Goal: Information Seeking & Learning: Check status

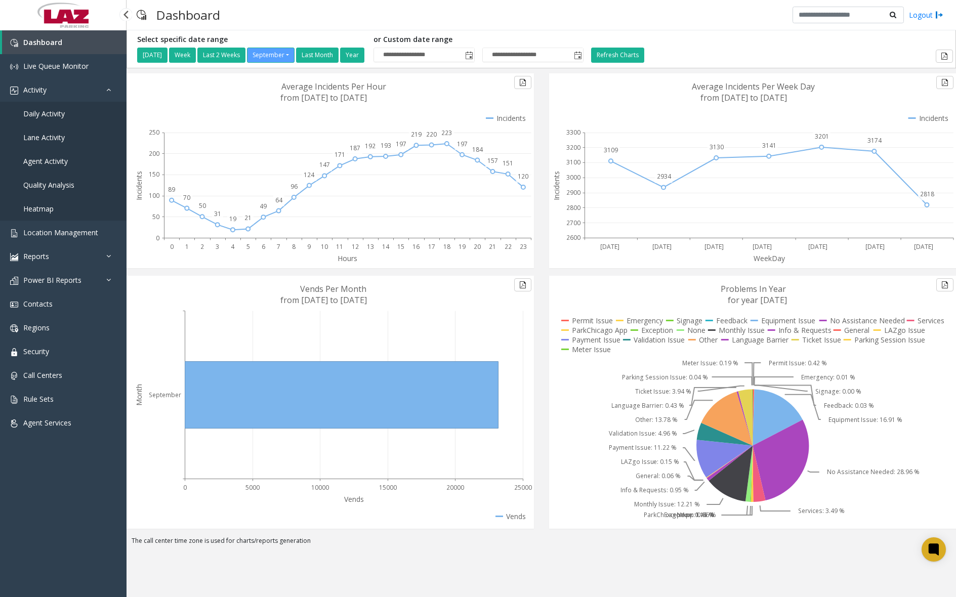
drag, startPoint x: 0, startPoint y: 0, endPoint x: 63, endPoint y: 113, distance: 129.1
click at [63, 113] on span "Daily Activity" at bounding box center [43, 114] width 41 height 10
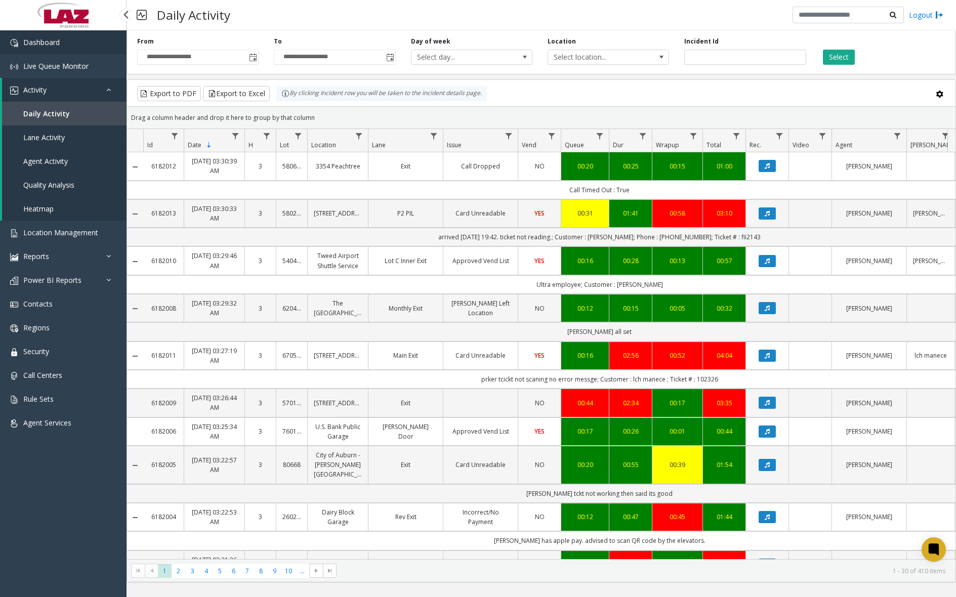
click at [87, 39] on link "Dashboard" at bounding box center [63, 42] width 126 height 24
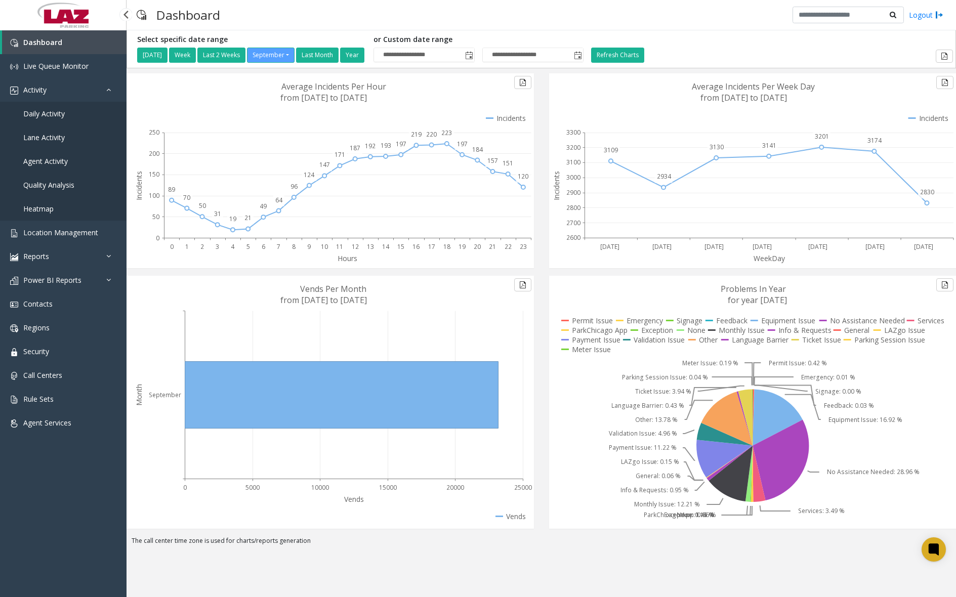
click at [67, 108] on link "Daily Activity" at bounding box center [63, 114] width 126 height 24
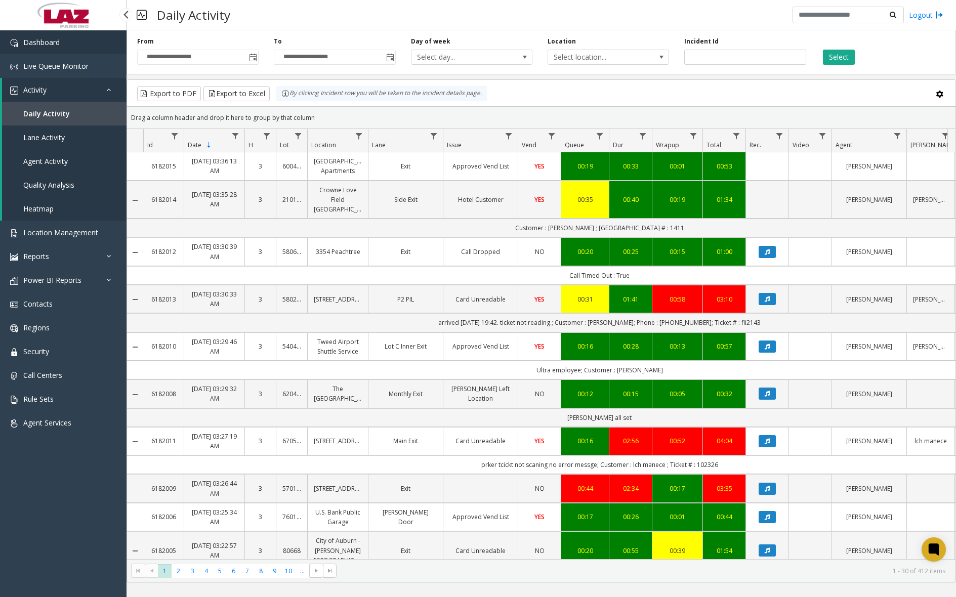
click at [55, 36] on link "Dashboard" at bounding box center [63, 42] width 126 height 24
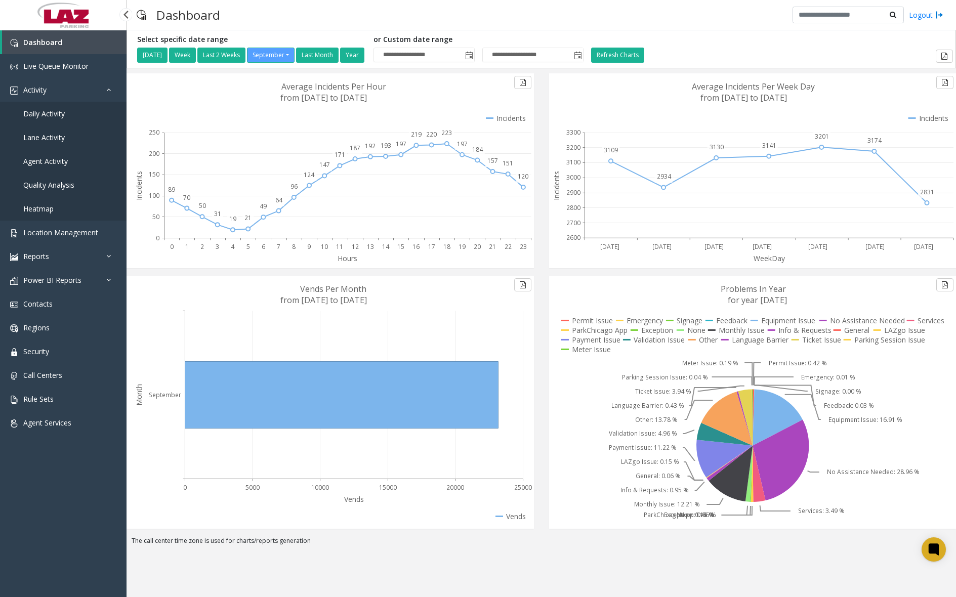
click at [47, 116] on span "Daily Activity" at bounding box center [43, 114] width 41 height 10
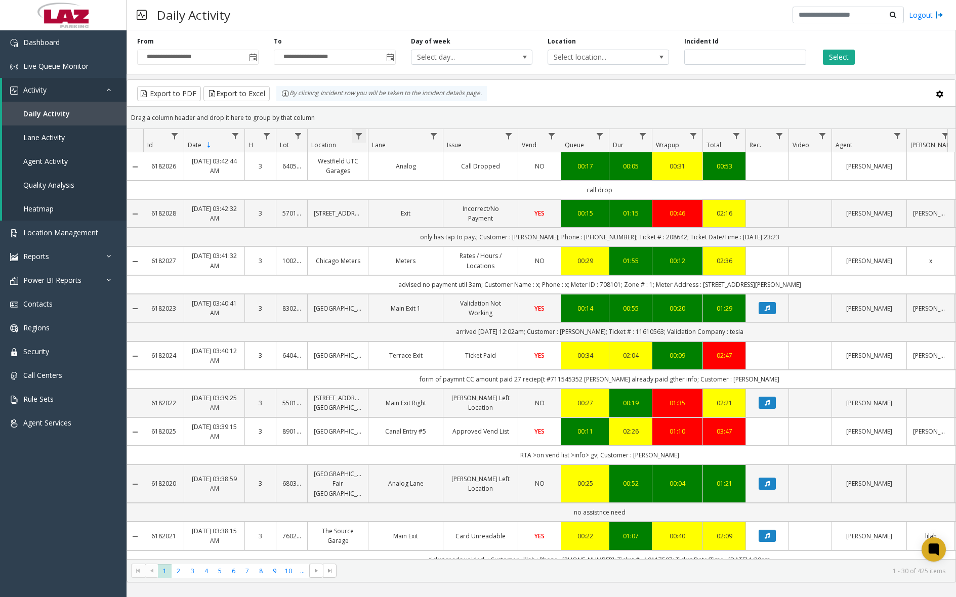
click at [359, 137] on span "Data table" at bounding box center [359, 136] width 8 height 8
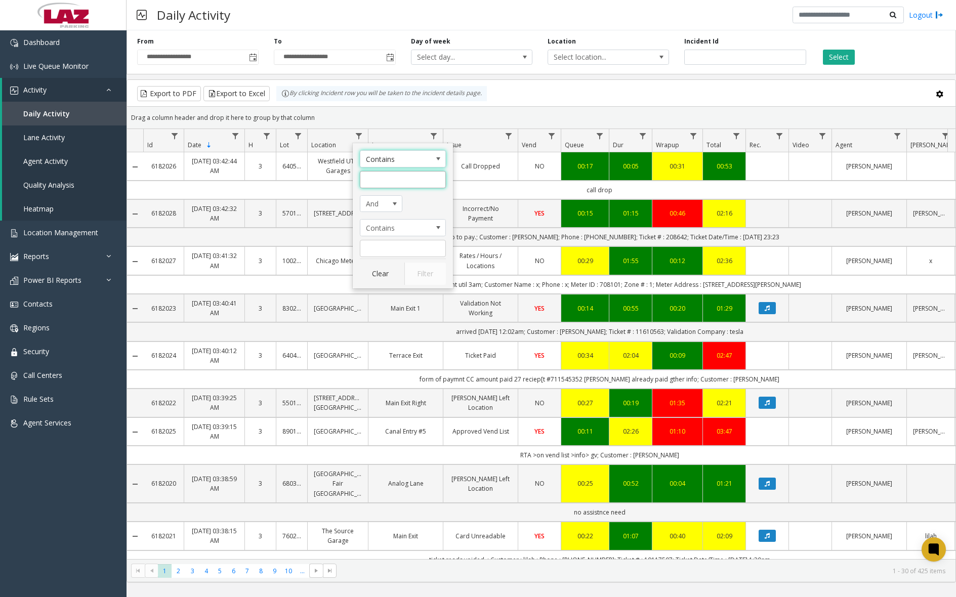
click at [403, 184] on input "Location Filter" at bounding box center [403, 179] width 86 height 17
type input "******"
click at [415, 266] on button "Filter" at bounding box center [424, 274] width 41 height 22
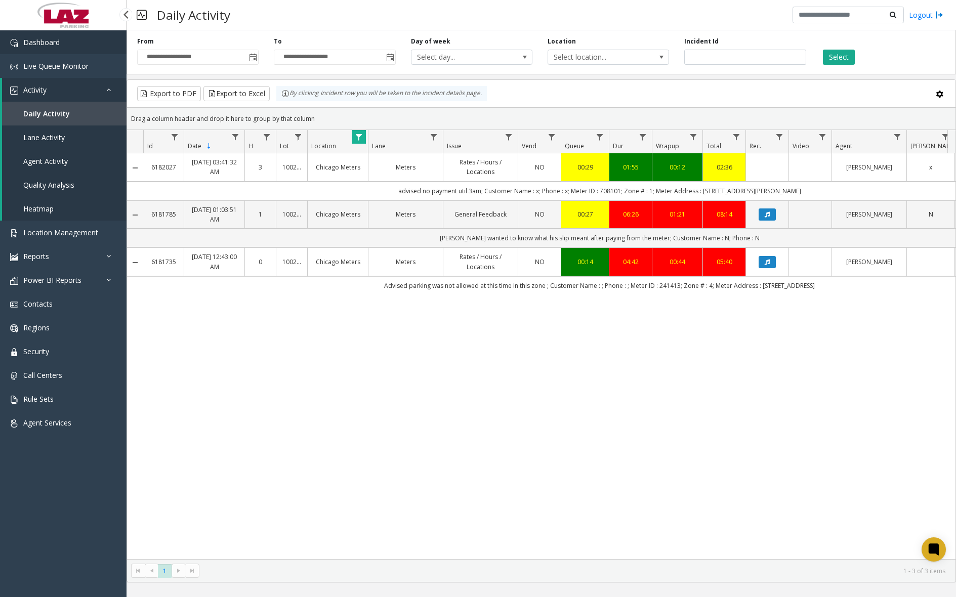
click at [48, 41] on span "Dashboard" at bounding box center [41, 42] width 36 height 10
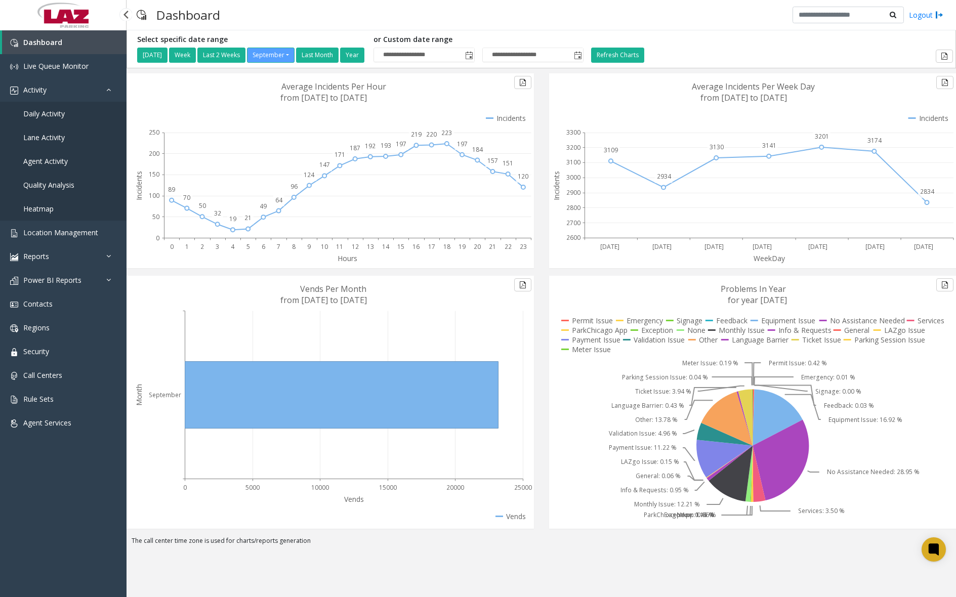
click at [60, 115] on span "Daily Activity" at bounding box center [43, 114] width 41 height 10
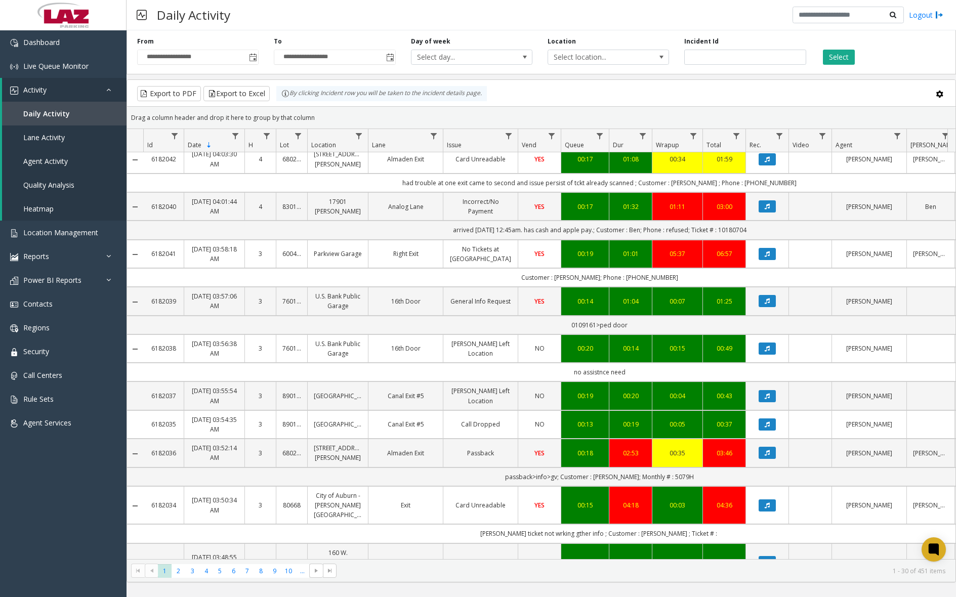
scroll to position [658, 0]
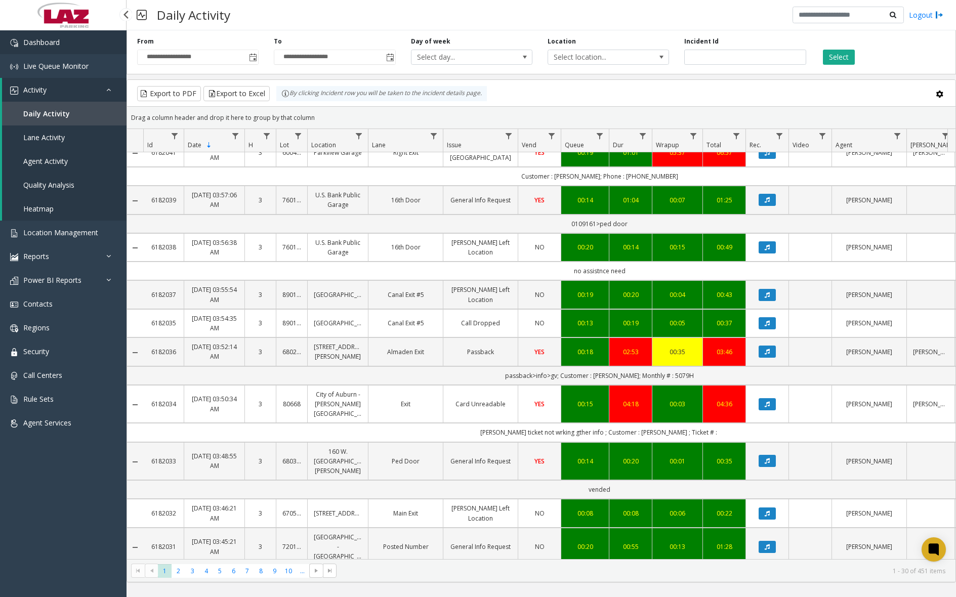
click at [80, 47] on link "Dashboard" at bounding box center [63, 42] width 126 height 24
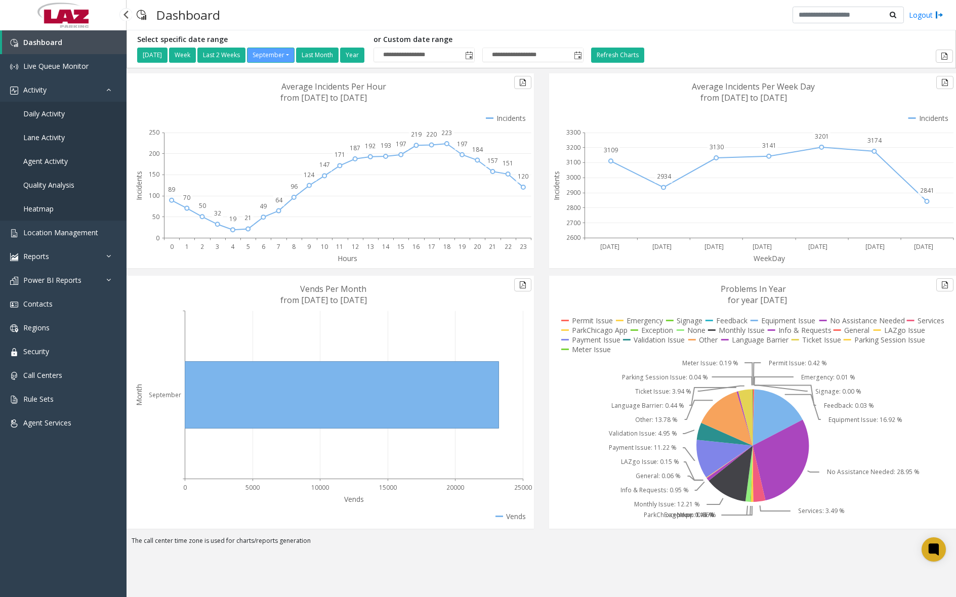
click at [59, 112] on span "Daily Activity" at bounding box center [43, 114] width 41 height 10
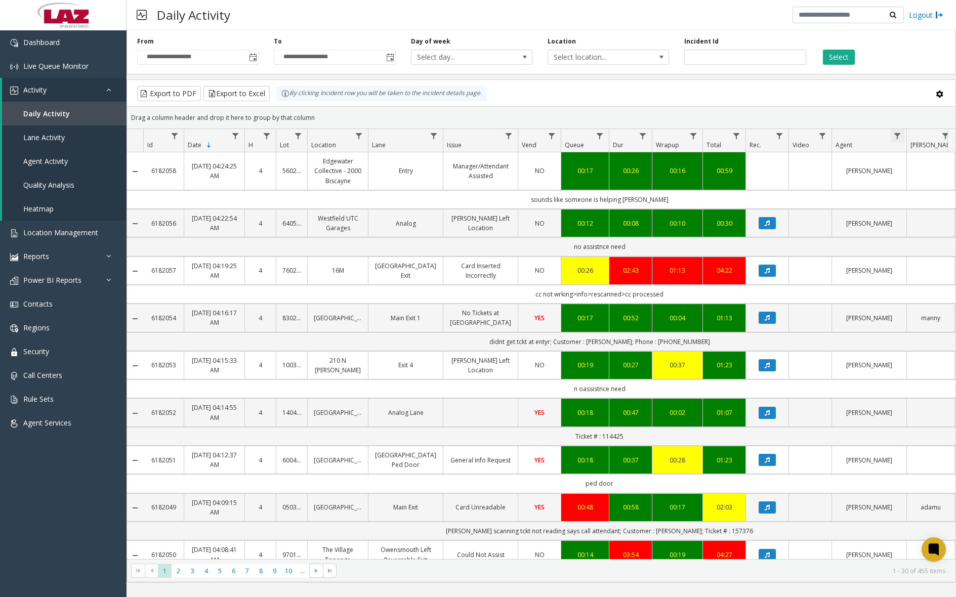
click at [896, 136] on span "Data table" at bounding box center [897, 136] width 8 height 8
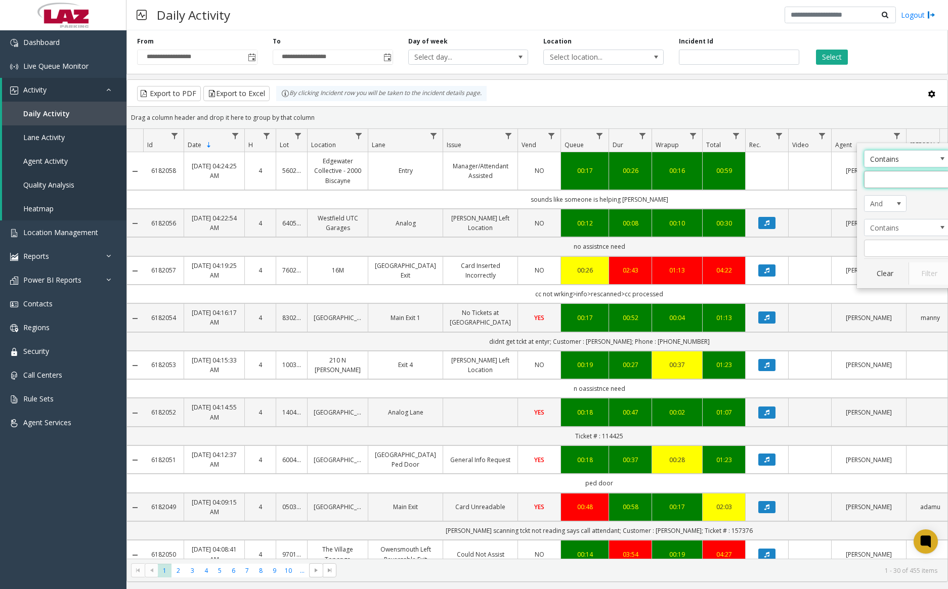
click at [915, 182] on input "Agent Filter" at bounding box center [907, 179] width 86 height 17
type input "*****"
click at [921, 273] on button "Filter" at bounding box center [929, 274] width 41 height 22
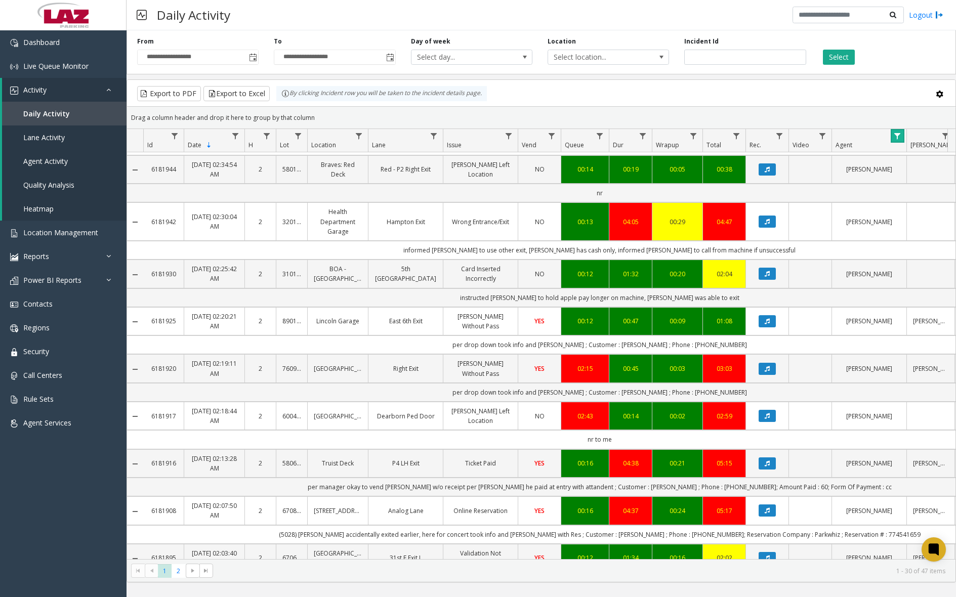
scroll to position [1012, 0]
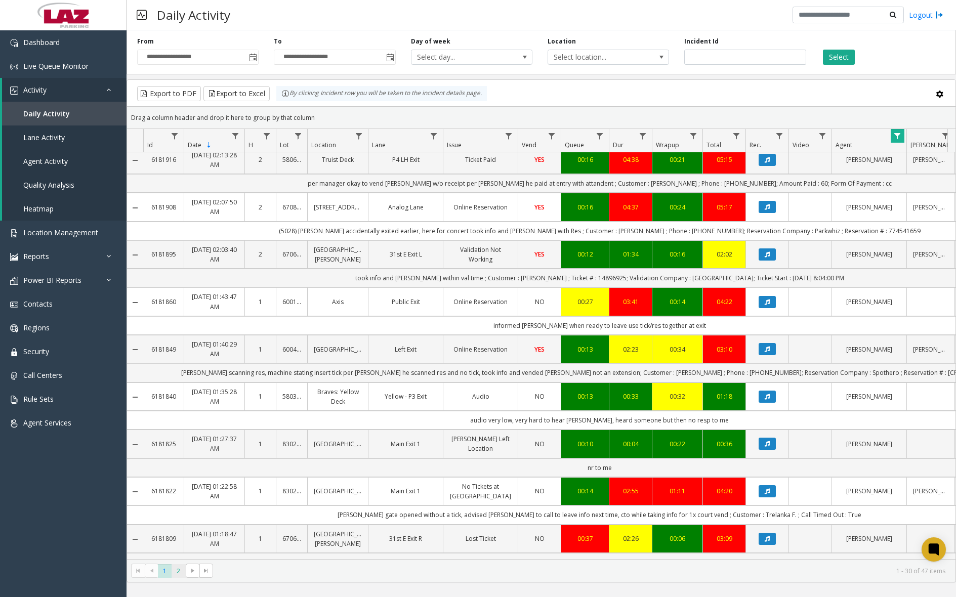
click at [179, 567] on span "2" at bounding box center [178, 571] width 14 height 14
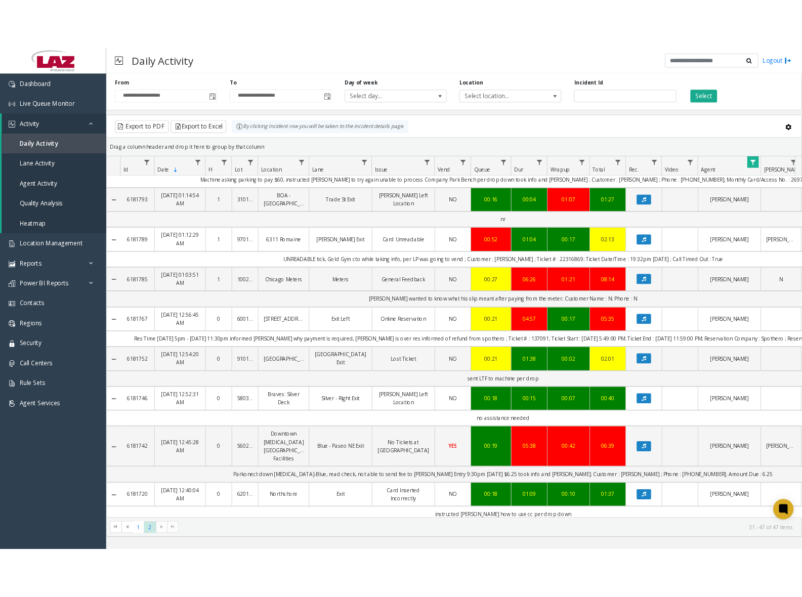
scroll to position [51, 0]
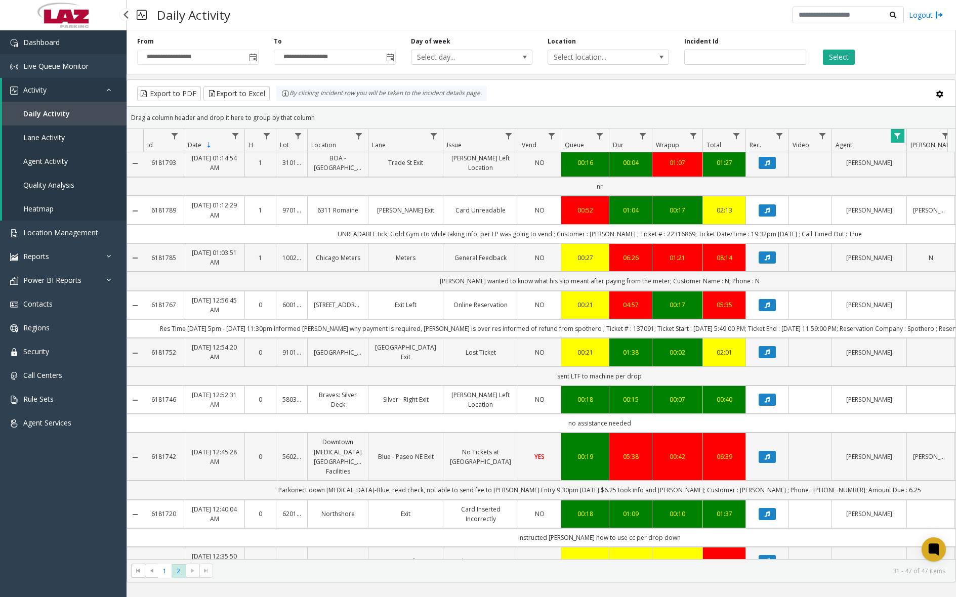
click at [63, 46] on link "Dashboard" at bounding box center [63, 42] width 126 height 24
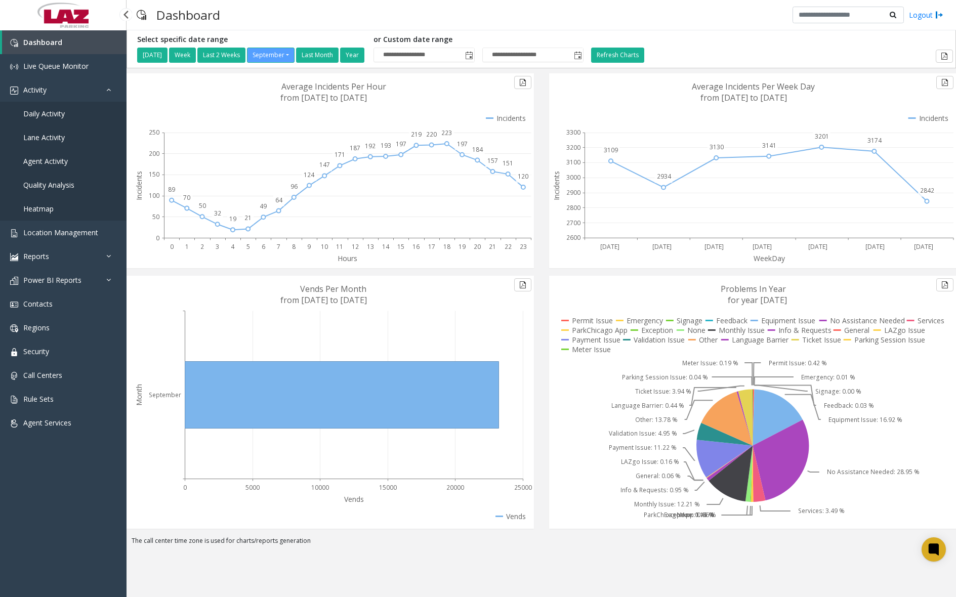
click at [65, 117] on link "Daily Activity" at bounding box center [63, 114] width 126 height 24
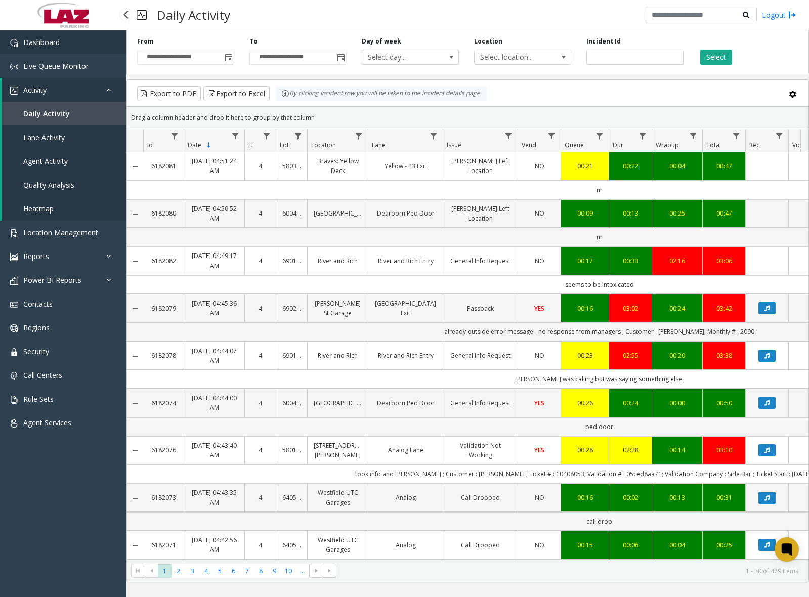
click at [73, 47] on link "Dashboard" at bounding box center [63, 42] width 126 height 24
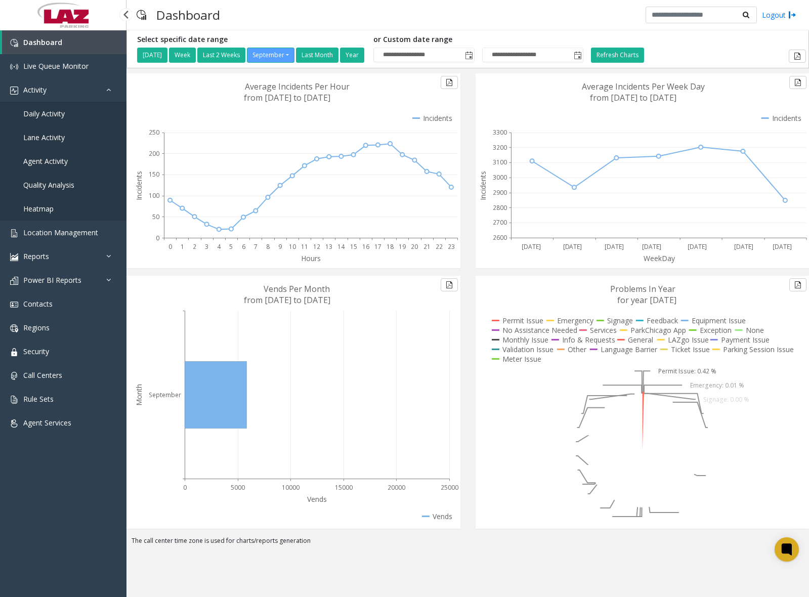
click at [61, 114] on span "Daily Activity" at bounding box center [43, 114] width 41 height 10
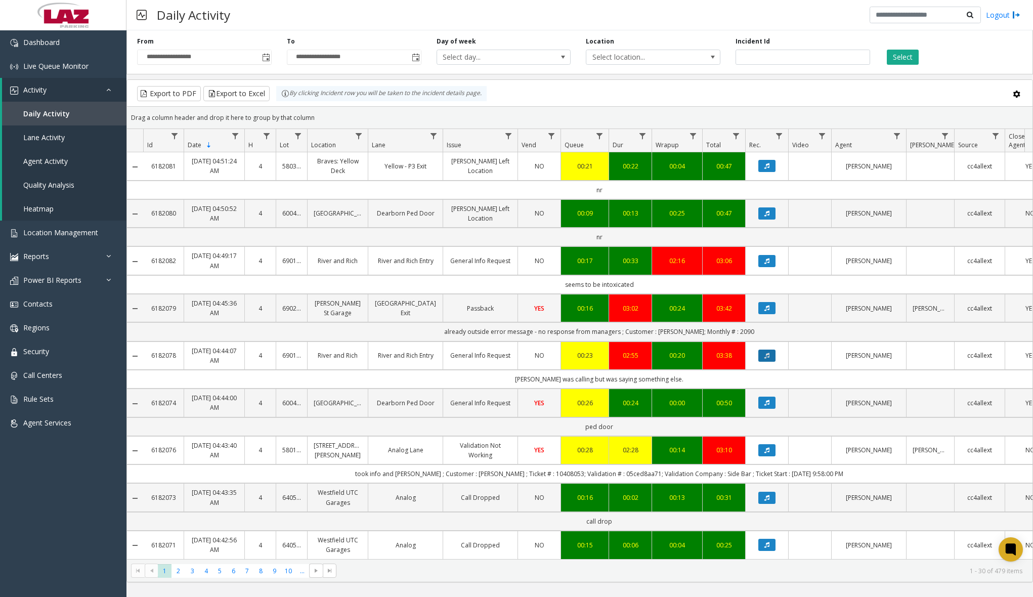
click at [770, 351] on button "Data table" at bounding box center [766, 356] width 17 height 12
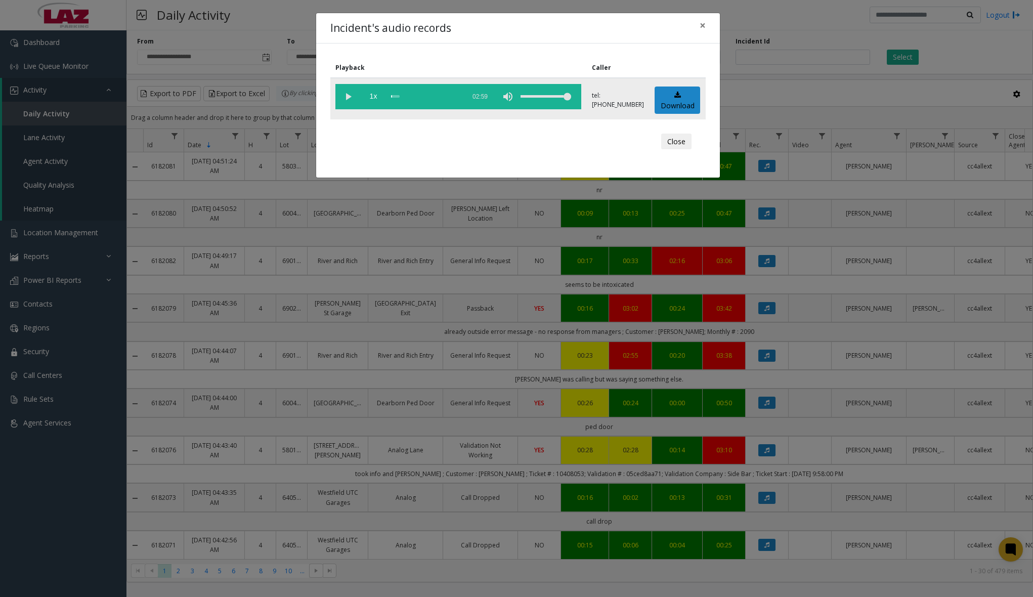
click at [343, 96] on vg-play-pause at bounding box center [347, 96] width 25 height 25
click at [395, 97] on div "scrub bar" at bounding box center [425, 96] width 69 height 25
click at [393, 97] on div "scrub bar" at bounding box center [425, 96] width 69 height 25
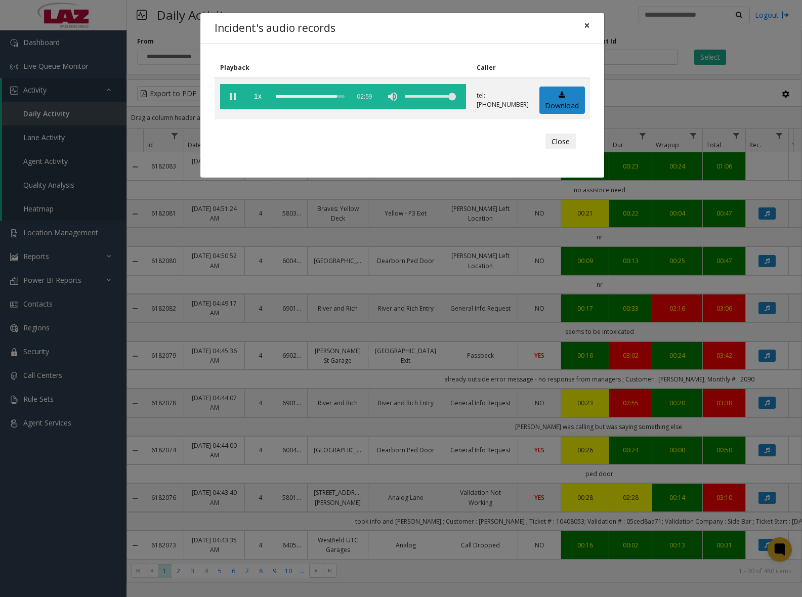
click at [587, 23] on span "×" at bounding box center [587, 25] width 6 height 14
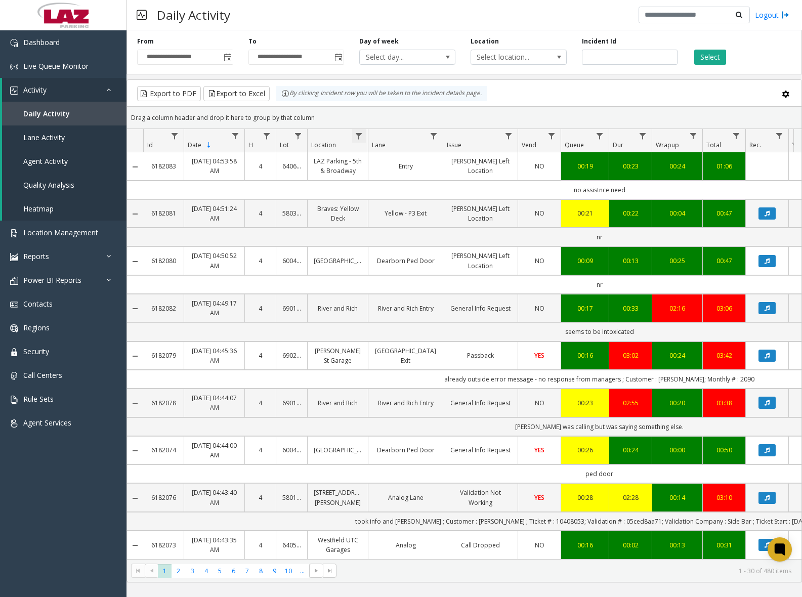
click at [357, 134] on span "Data table" at bounding box center [359, 136] width 8 height 8
click at [392, 176] on input "Location Filter" at bounding box center [403, 179] width 86 height 17
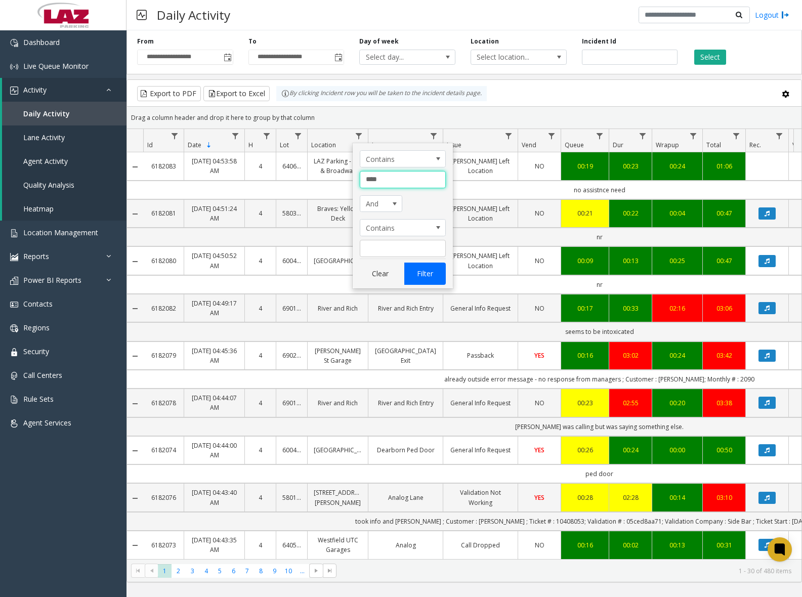
type input "****"
click at [437, 280] on button "Filter" at bounding box center [424, 274] width 41 height 22
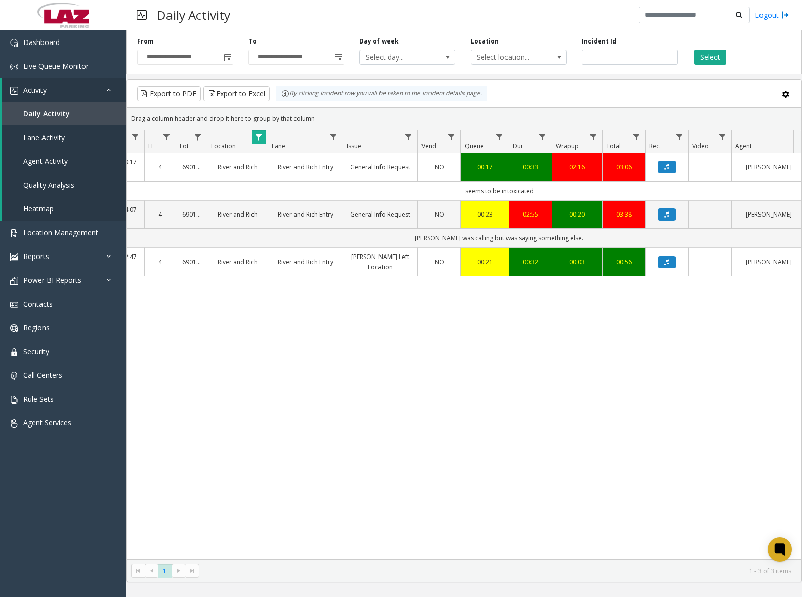
scroll to position [0, 74]
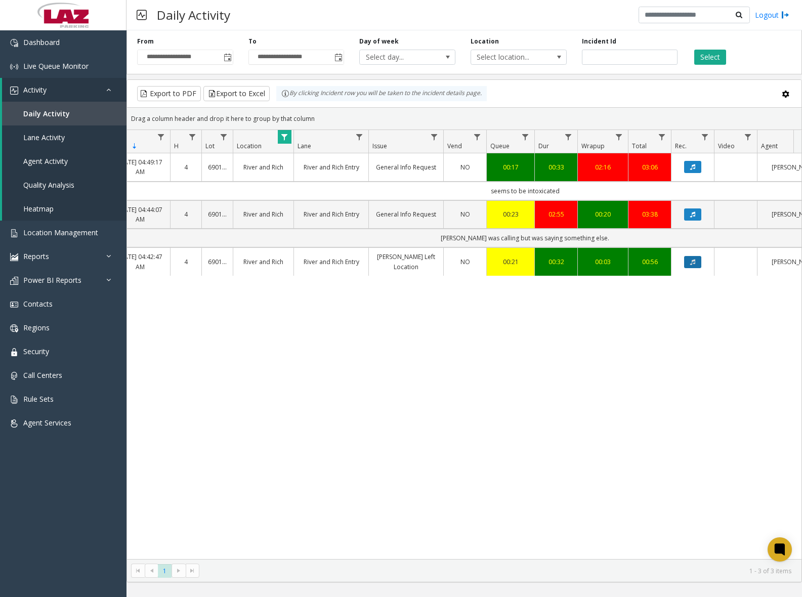
click at [694, 261] on icon "Data table" at bounding box center [692, 262] width 5 height 6
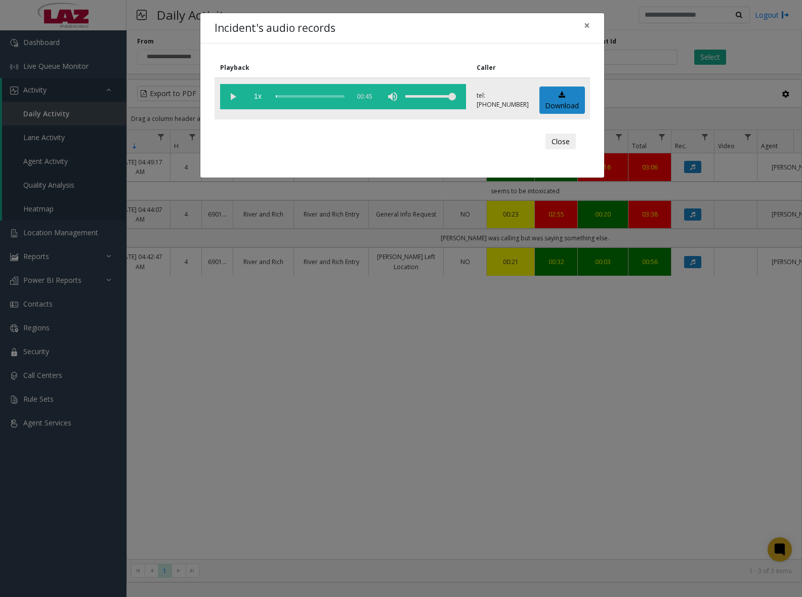
click at [232, 97] on vg-play-pause at bounding box center [232, 96] width 25 height 25
click at [279, 97] on div "scrub bar" at bounding box center [310, 96] width 69 height 25
click at [283, 96] on div "scrub bar" at bounding box center [310, 96] width 69 height 25
click at [288, 96] on div "scrub bar" at bounding box center [310, 96] width 69 height 25
click at [291, 96] on div "scrub bar" at bounding box center [310, 96] width 69 height 25
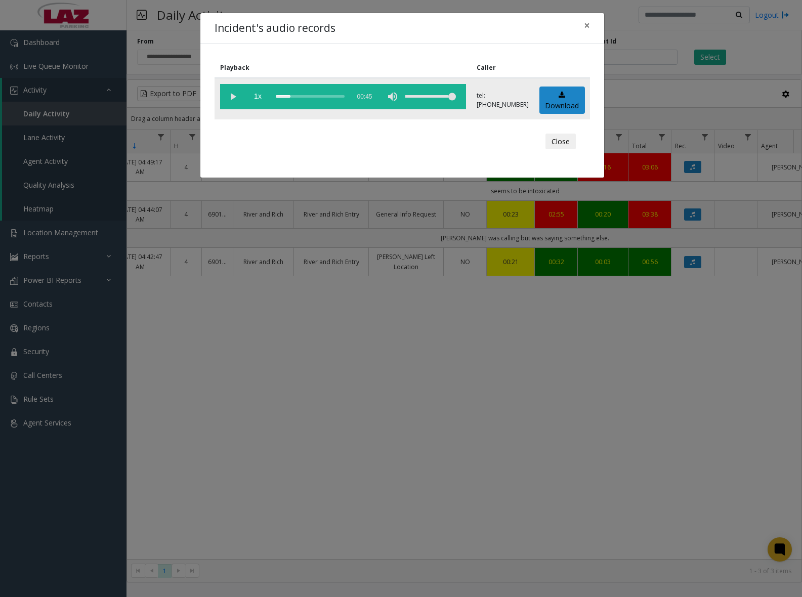
click at [295, 96] on div "scrub bar" at bounding box center [310, 96] width 69 height 25
click at [300, 96] on div "scrub bar" at bounding box center [310, 96] width 69 height 25
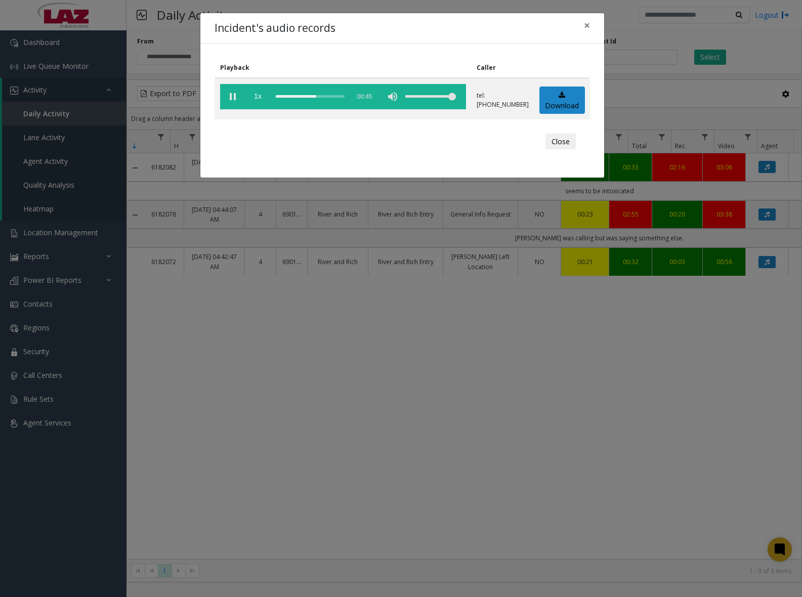
scroll to position [0, 74]
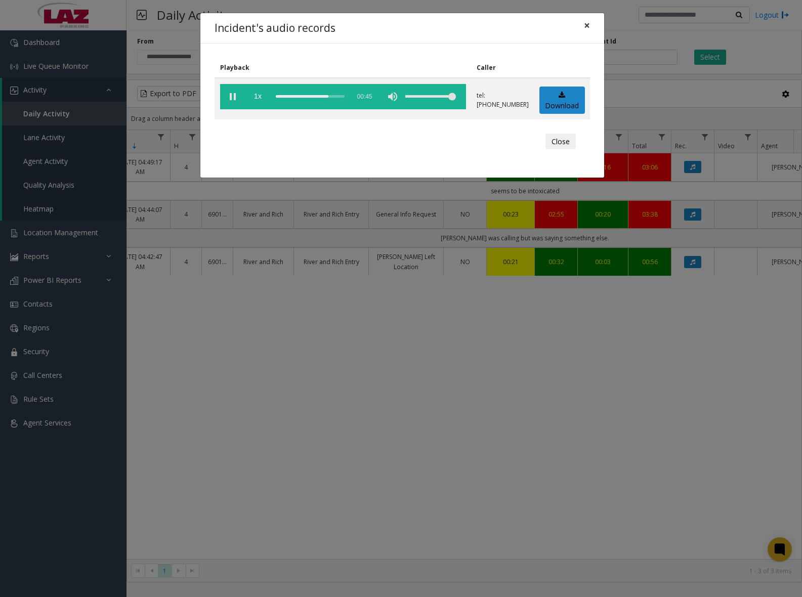
click at [586, 23] on span "×" at bounding box center [587, 25] width 6 height 14
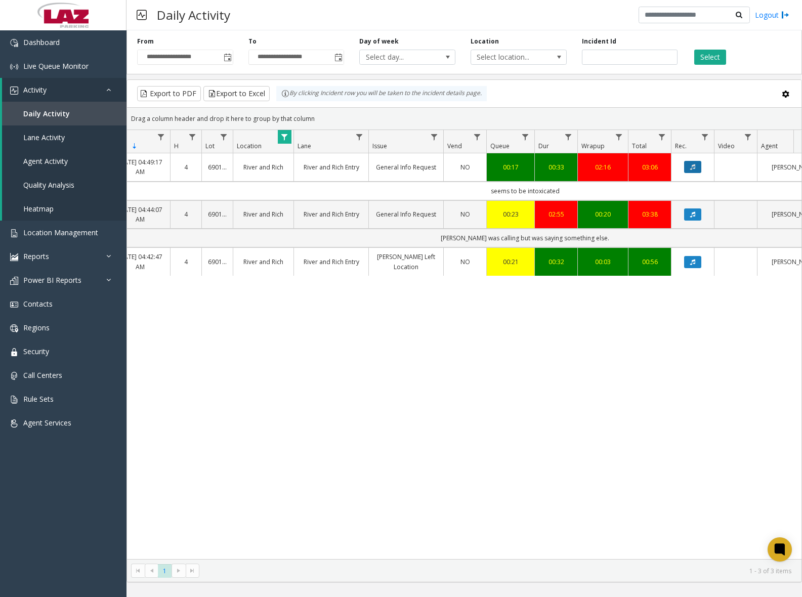
click at [690, 166] on icon "Data table" at bounding box center [692, 167] width 5 height 6
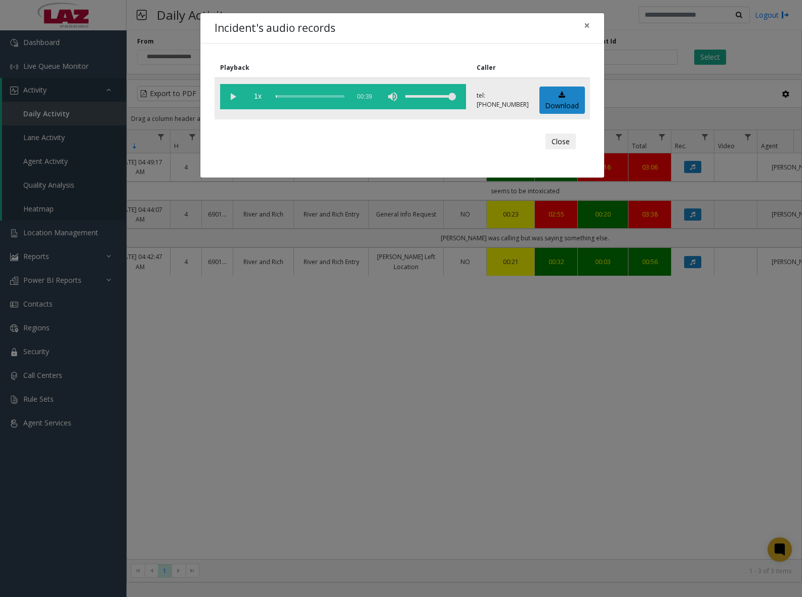
click at [232, 92] on vg-play-pause at bounding box center [232, 96] width 25 height 25
click at [283, 96] on div "scrub bar" at bounding box center [310, 96] width 69 height 25
click at [291, 96] on div "scrub bar" at bounding box center [310, 96] width 69 height 25
click at [588, 26] on span "×" at bounding box center [587, 25] width 6 height 14
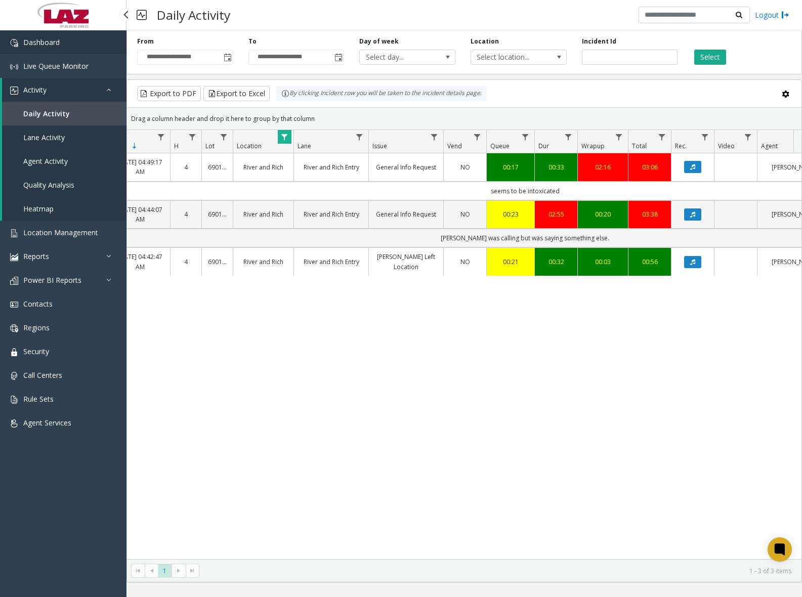
click at [70, 39] on link "Dashboard" at bounding box center [63, 42] width 126 height 24
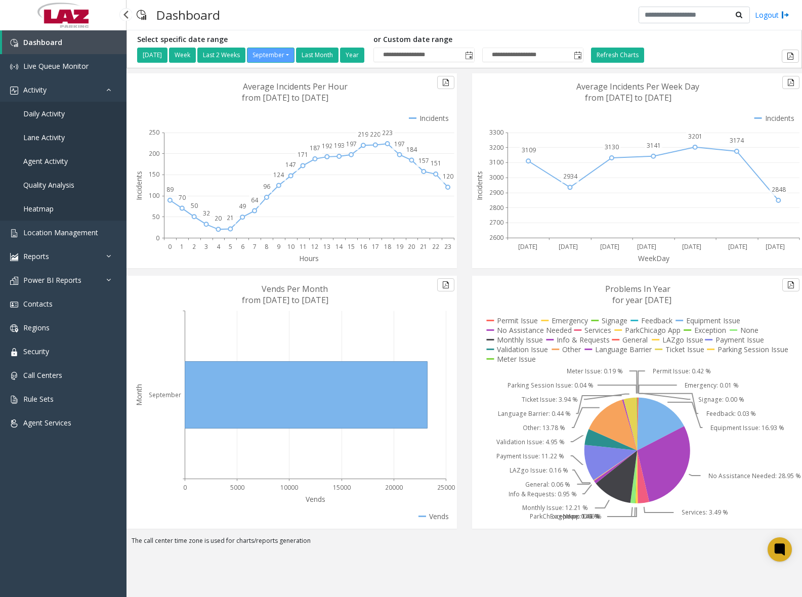
click at [69, 112] on link "Daily Activity" at bounding box center [63, 114] width 126 height 24
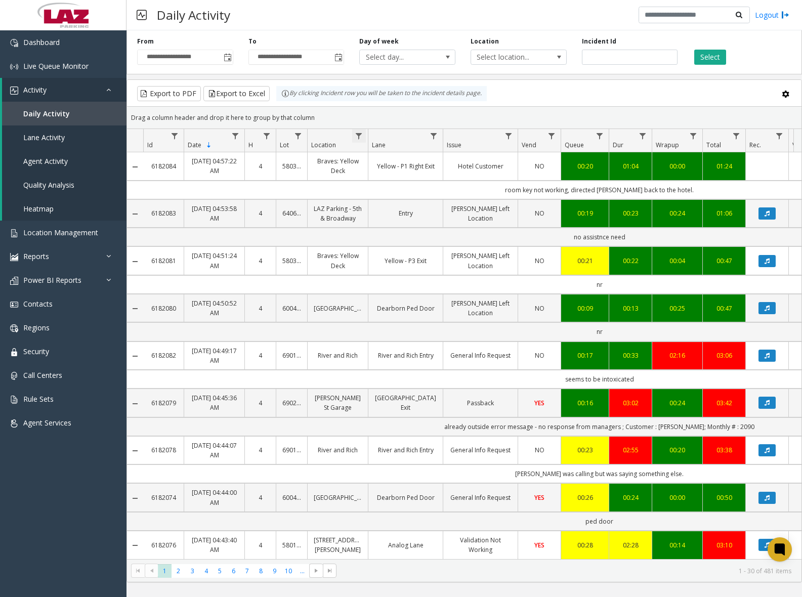
click at [358, 135] on span "Data table" at bounding box center [359, 136] width 8 height 8
click at [380, 177] on input "Location Filter" at bounding box center [403, 179] width 86 height 17
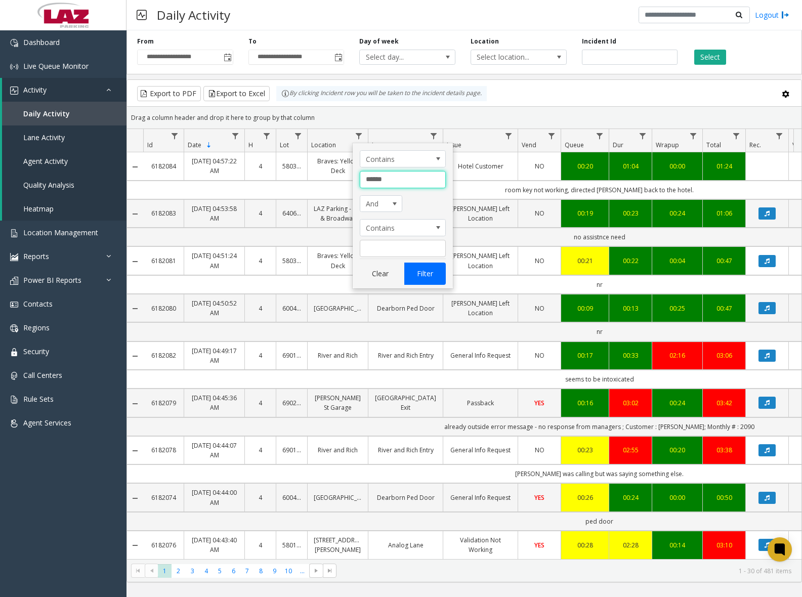
type input "******"
click at [428, 270] on button "Filter" at bounding box center [424, 274] width 41 height 22
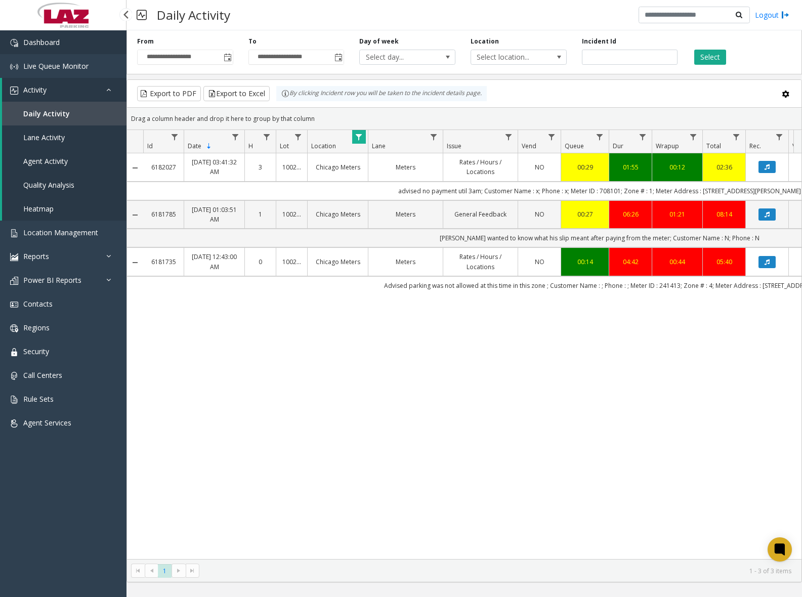
click at [51, 38] on span "Dashboard" at bounding box center [41, 42] width 36 height 10
